Goal: Task Accomplishment & Management: Manage account settings

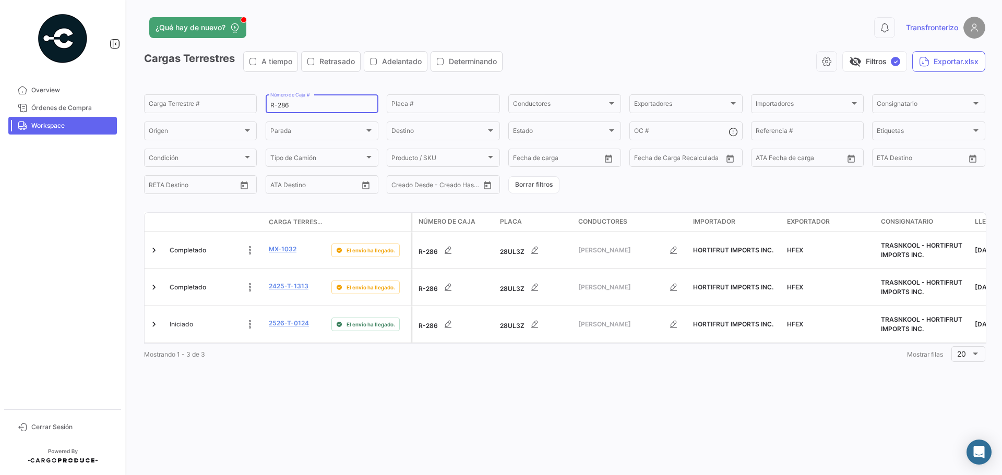
click at [297, 104] on input "R-286" at bounding box center [321, 105] width 103 height 7
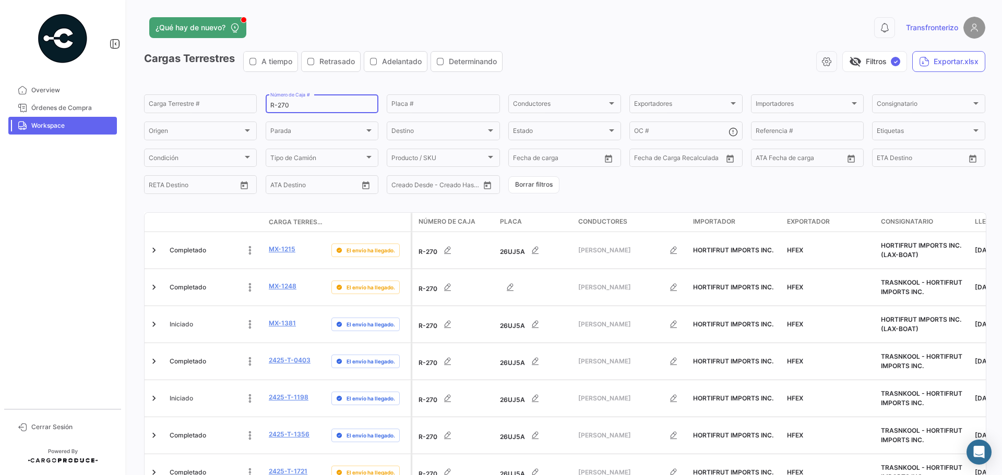
type input "R-270"
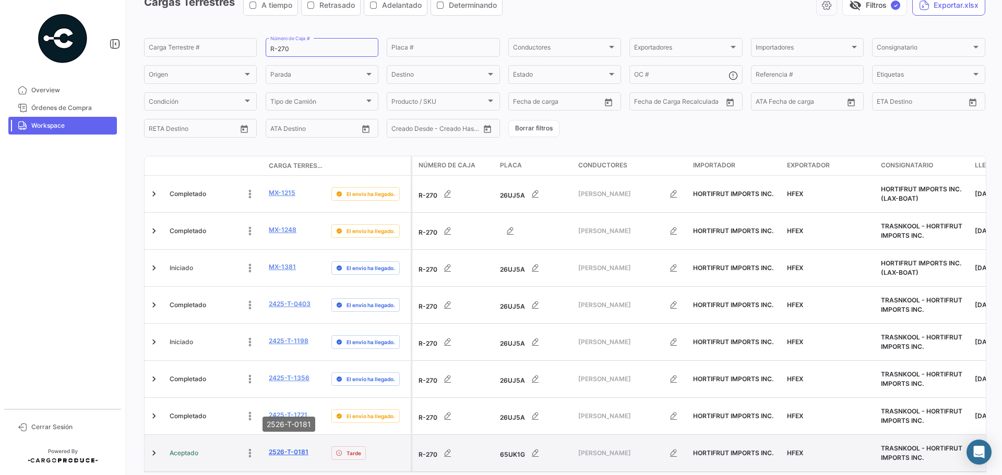
click at [273, 448] on link "2526-T-0181" at bounding box center [289, 452] width 40 height 9
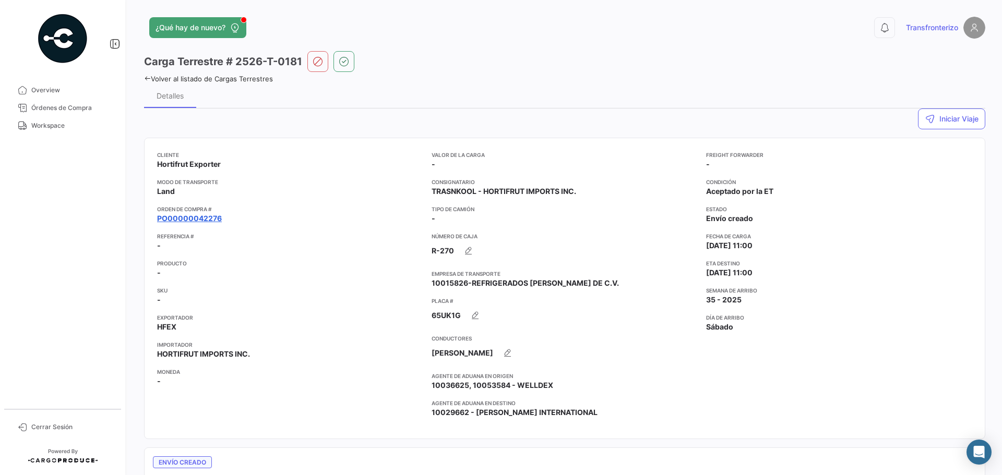
click at [200, 220] on link "PO00000042276" at bounding box center [189, 218] width 65 height 10
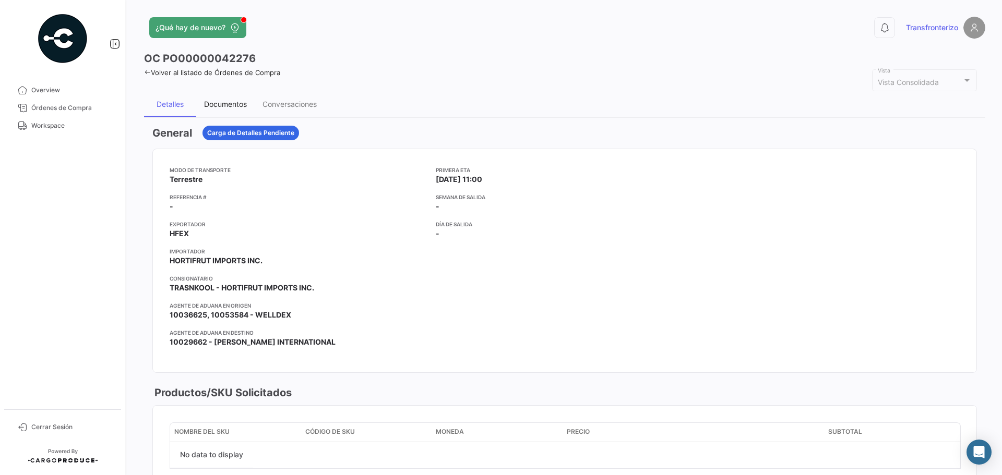
click at [228, 103] on div "Documentos" at bounding box center [225, 104] width 43 height 9
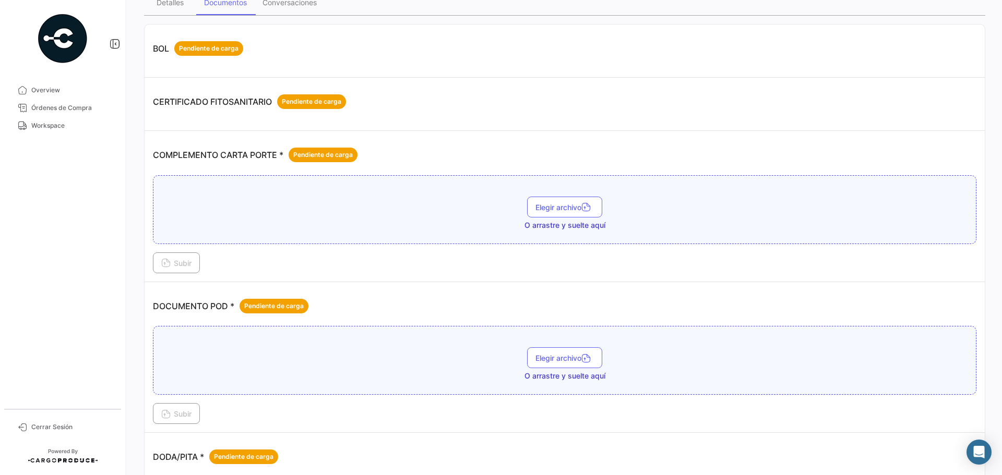
scroll to position [104, 0]
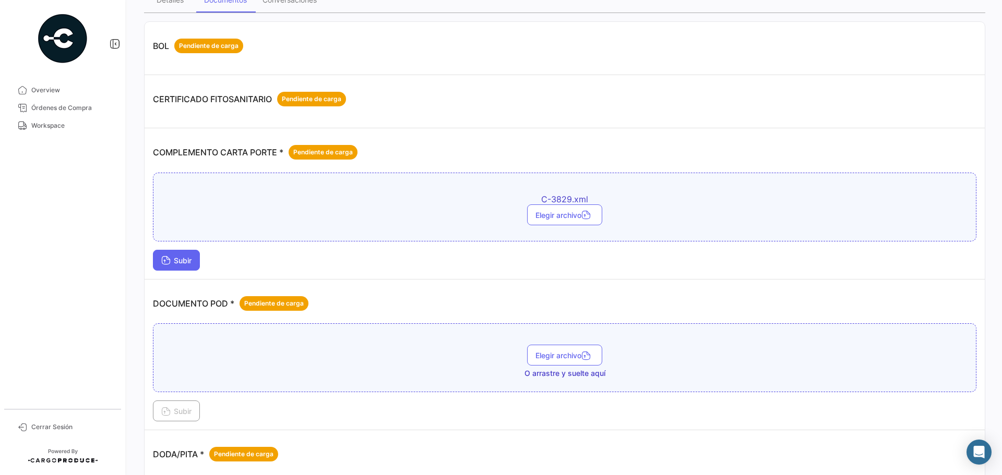
click at [179, 265] on span "Subir" at bounding box center [176, 260] width 30 height 9
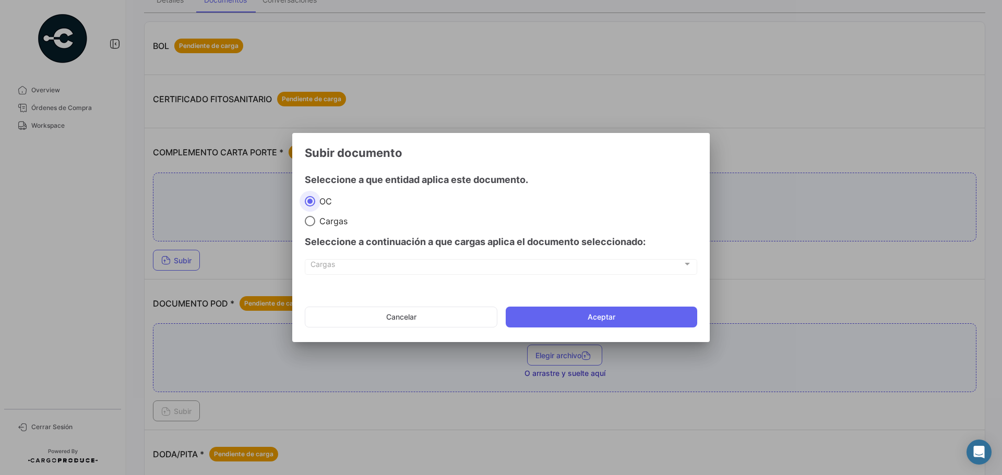
click at [308, 219] on span at bounding box center [310, 221] width 10 height 10
click at [308, 219] on input "Cargas" at bounding box center [310, 221] width 10 height 10
radio input "true"
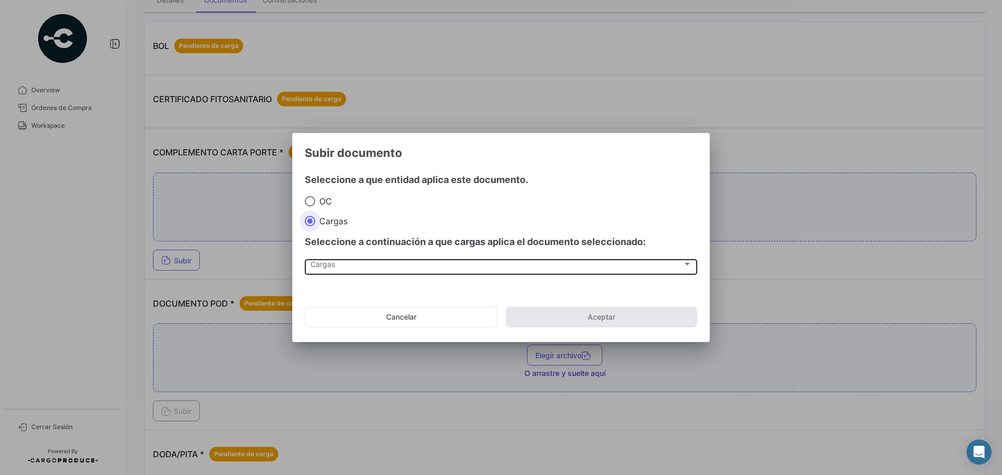
click at [337, 264] on div "Cargas" at bounding box center [497, 266] width 372 height 9
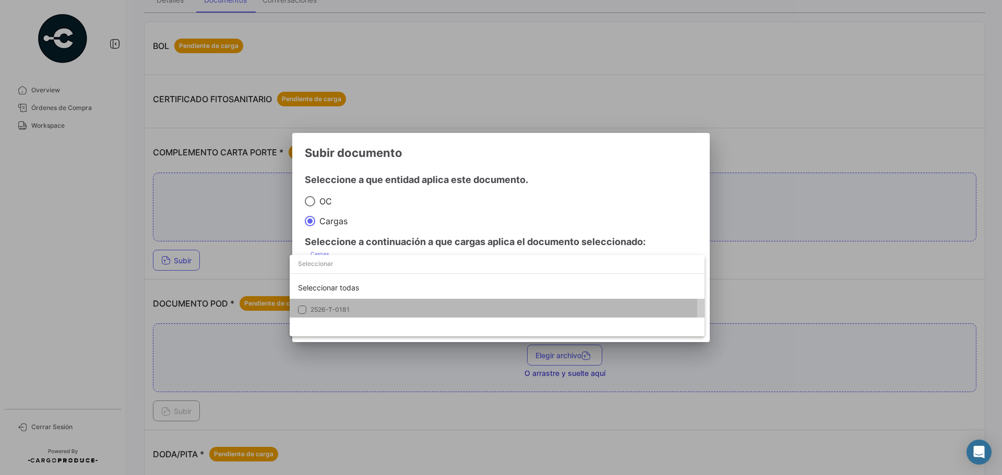
drag, startPoint x: 361, startPoint y: 305, endPoint x: 479, endPoint y: 226, distance: 142.6
click at [363, 305] on span "2526-T-0181" at bounding box center [384, 309] width 146 height 9
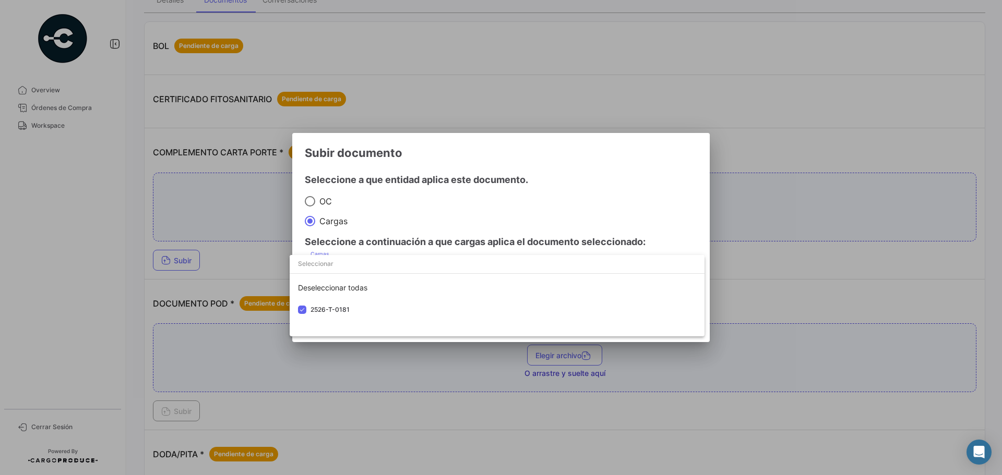
click at [510, 215] on div at bounding box center [501, 237] width 1002 height 475
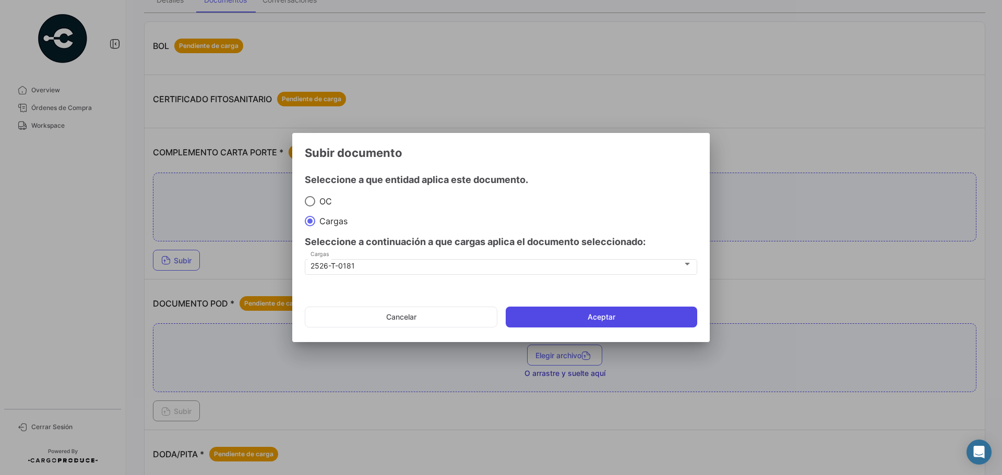
click at [561, 313] on button "Aceptar" at bounding box center [602, 317] width 192 height 21
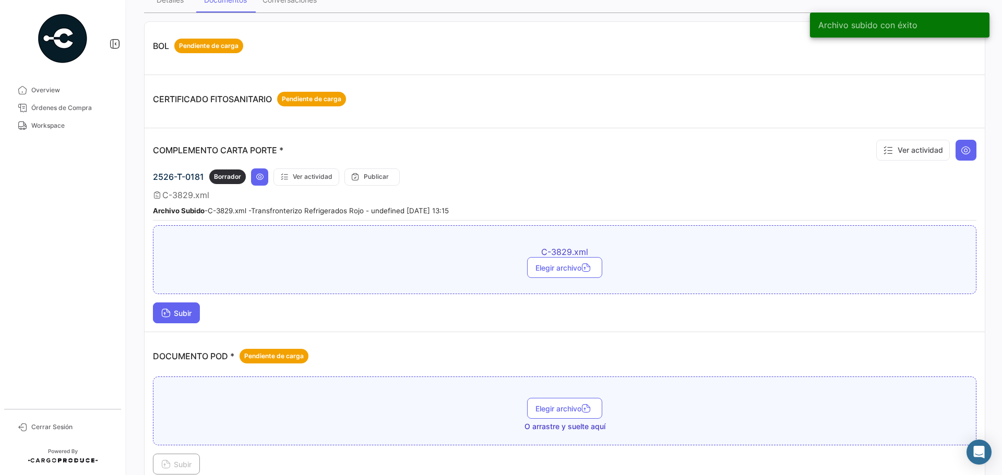
click at [185, 311] on span "Subir" at bounding box center [176, 313] width 30 height 9
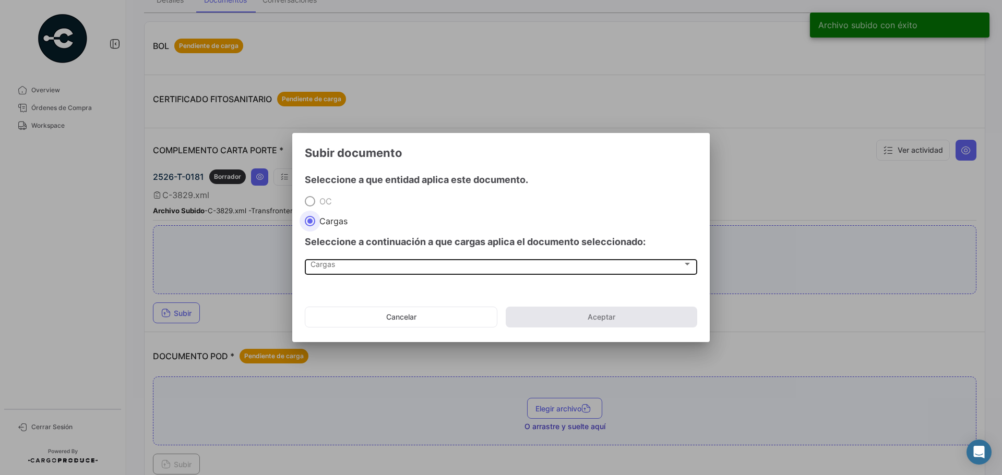
click at [311, 266] on span "Cargas" at bounding box center [497, 266] width 372 height 9
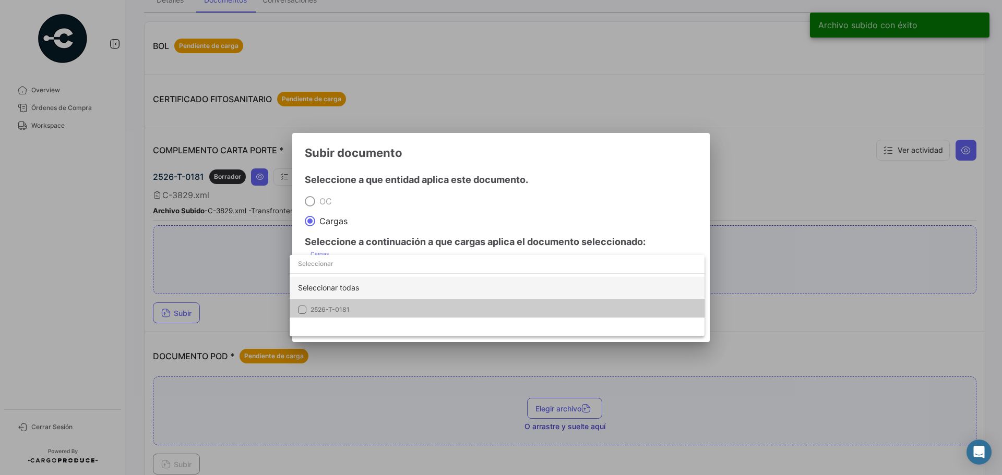
click at [334, 288] on div "Seleccionar todas" at bounding box center [497, 288] width 415 height 22
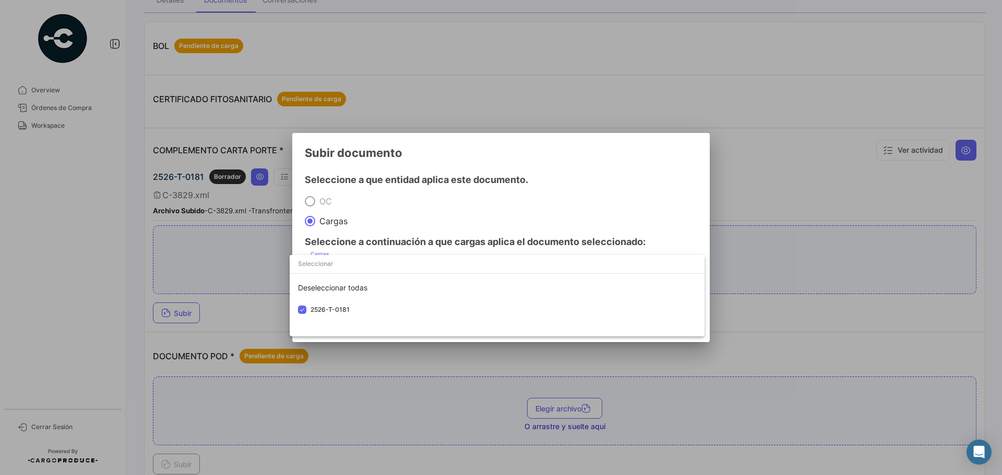
click at [400, 193] on div at bounding box center [501, 237] width 1002 height 475
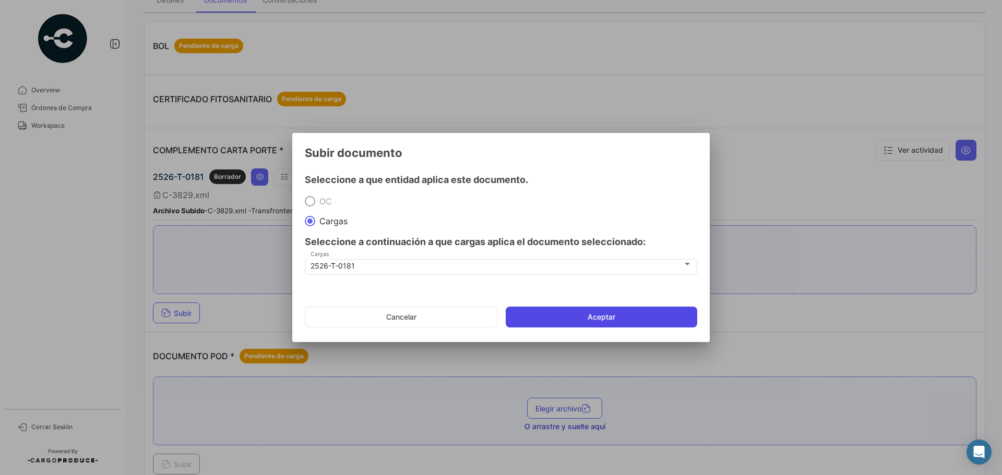
click at [566, 319] on button "Aceptar" at bounding box center [602, 317] width 192 height 21
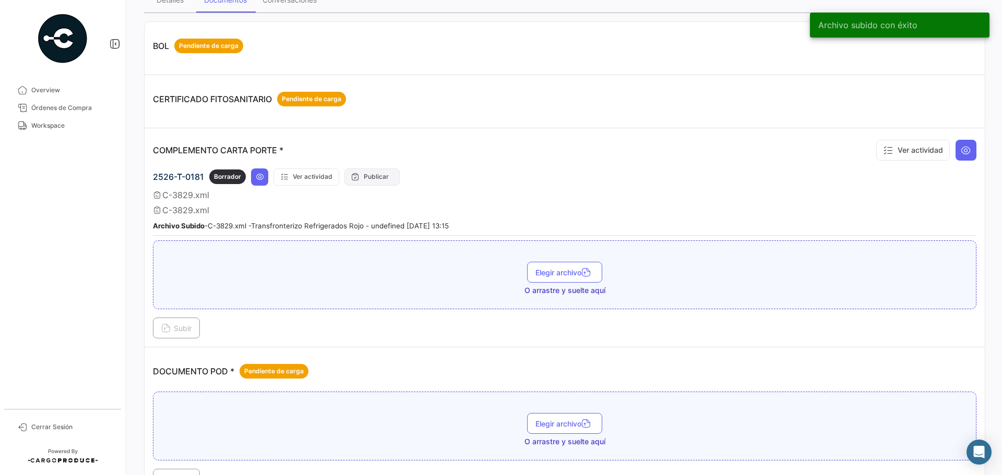
click at [371, 179] on button "Publicar" at bounding box center [371, 177] width 55 height 17
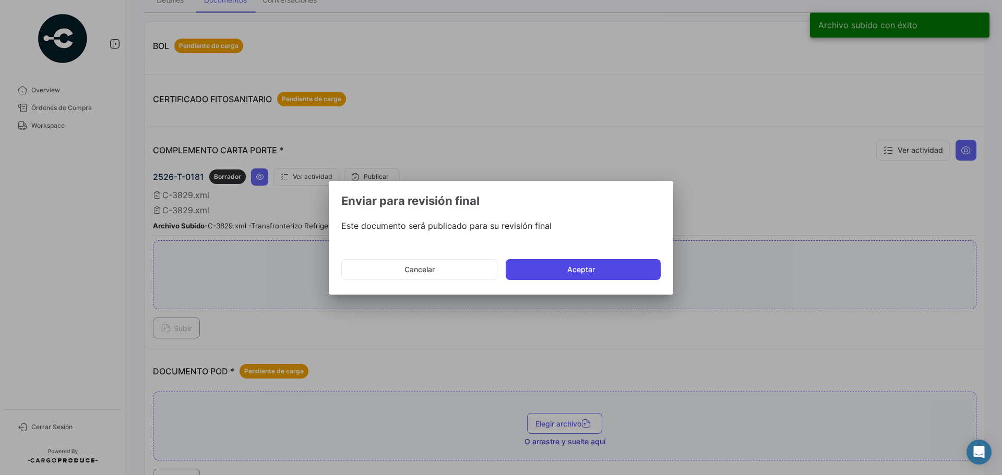
click at [560, 268] on button "Aceptar" at bounding box center [583, 269] width 155 height 21
